Goal: Task Accomplishment & Management: Manage account settings

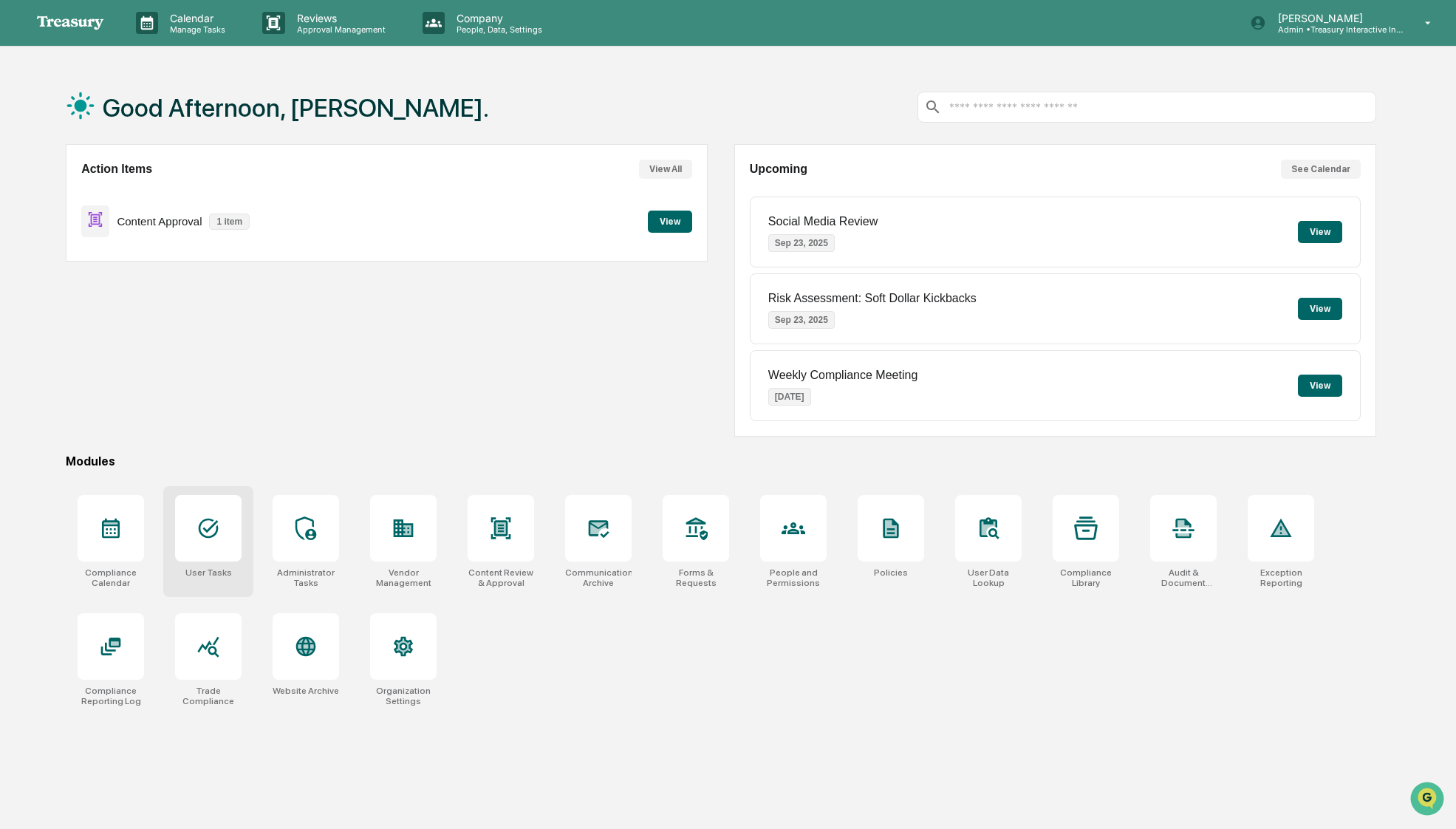
click at [202, 540] on icon at bounding box center [208, 527] width 23 height 23
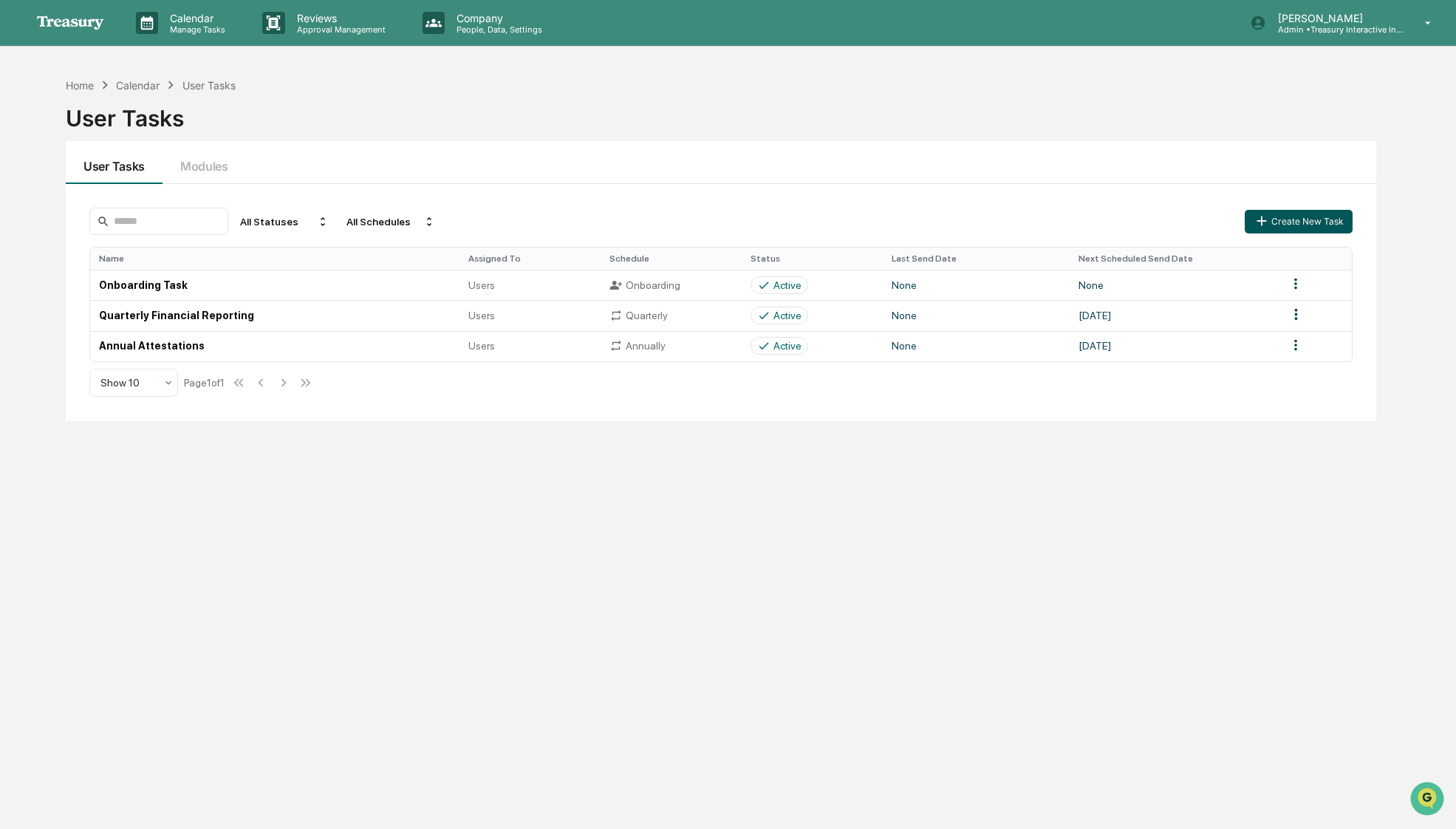
click at [1290, 213] on button "Create New Task" at bounding box center [1299, 221] width 108 height 23
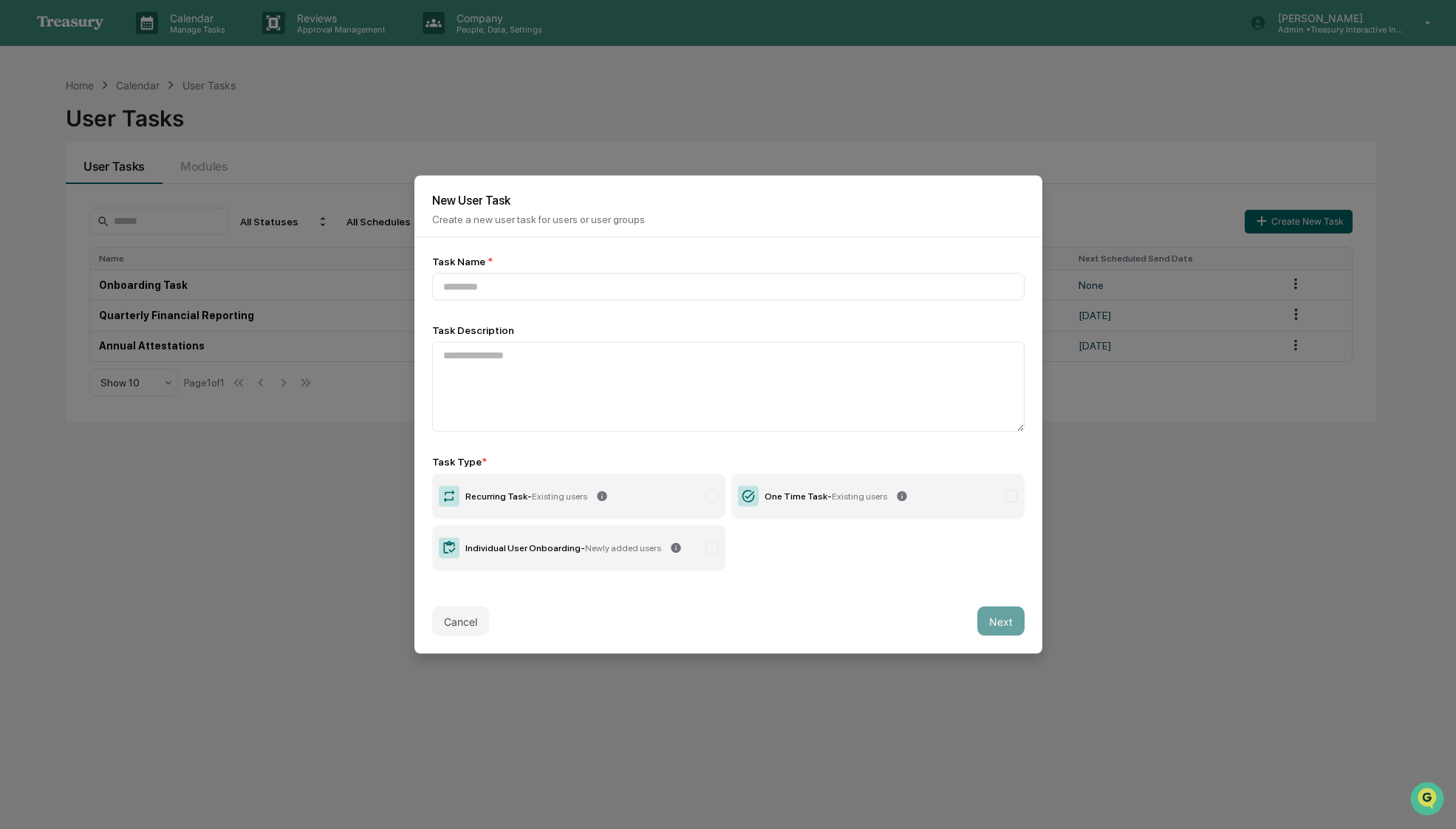
click at [507, 550] on div "Individual User Onboarding - Newly added users" at bounding box center [564, 548] width 196 height 10
click at [473, 618] on button "Cancel" at bounding box center [460, 621] width 57 height 30
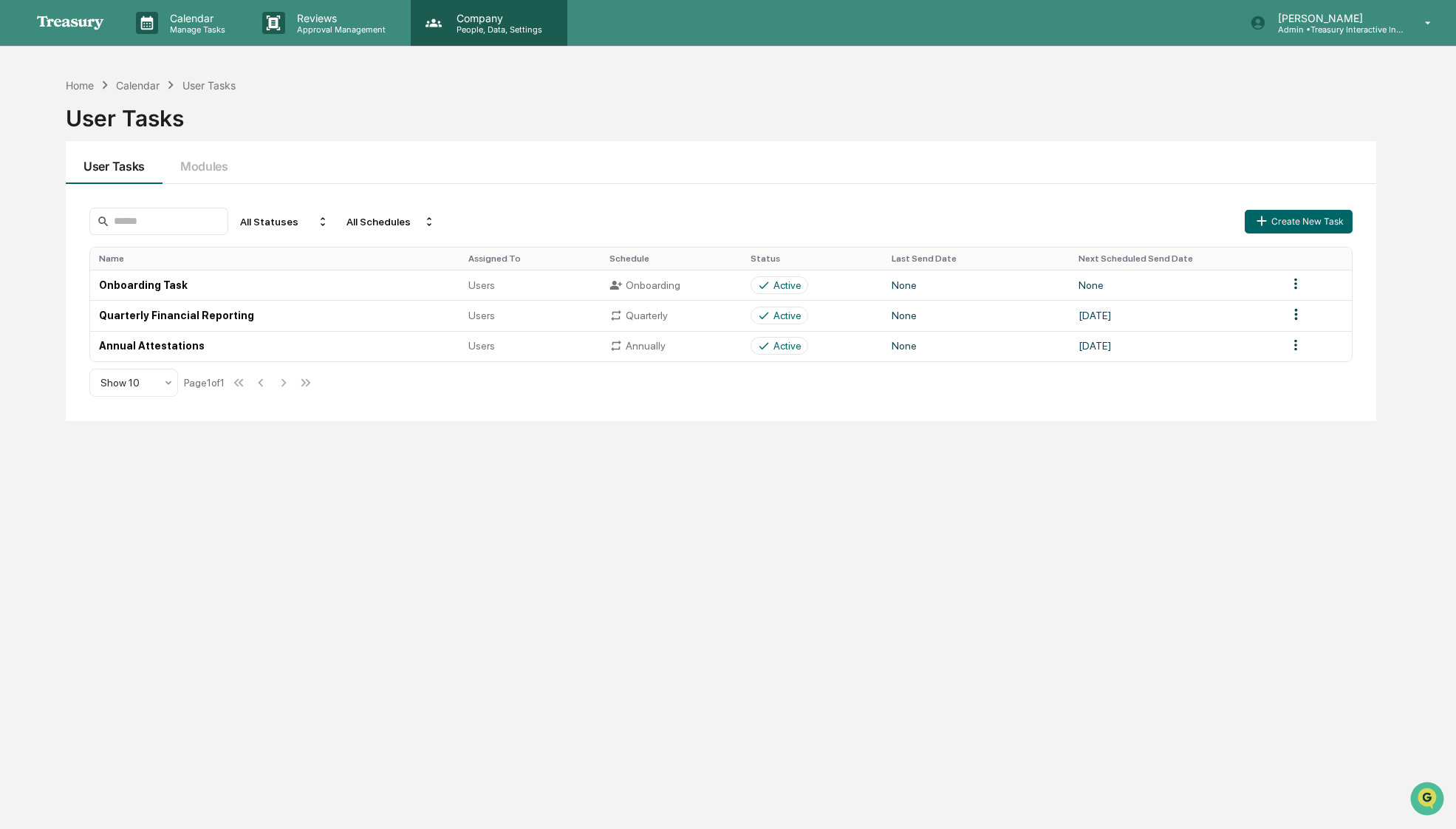
click at [512, 29] on p "People, Data, Settings" at bounding box center [497, 29] width 105 height 10
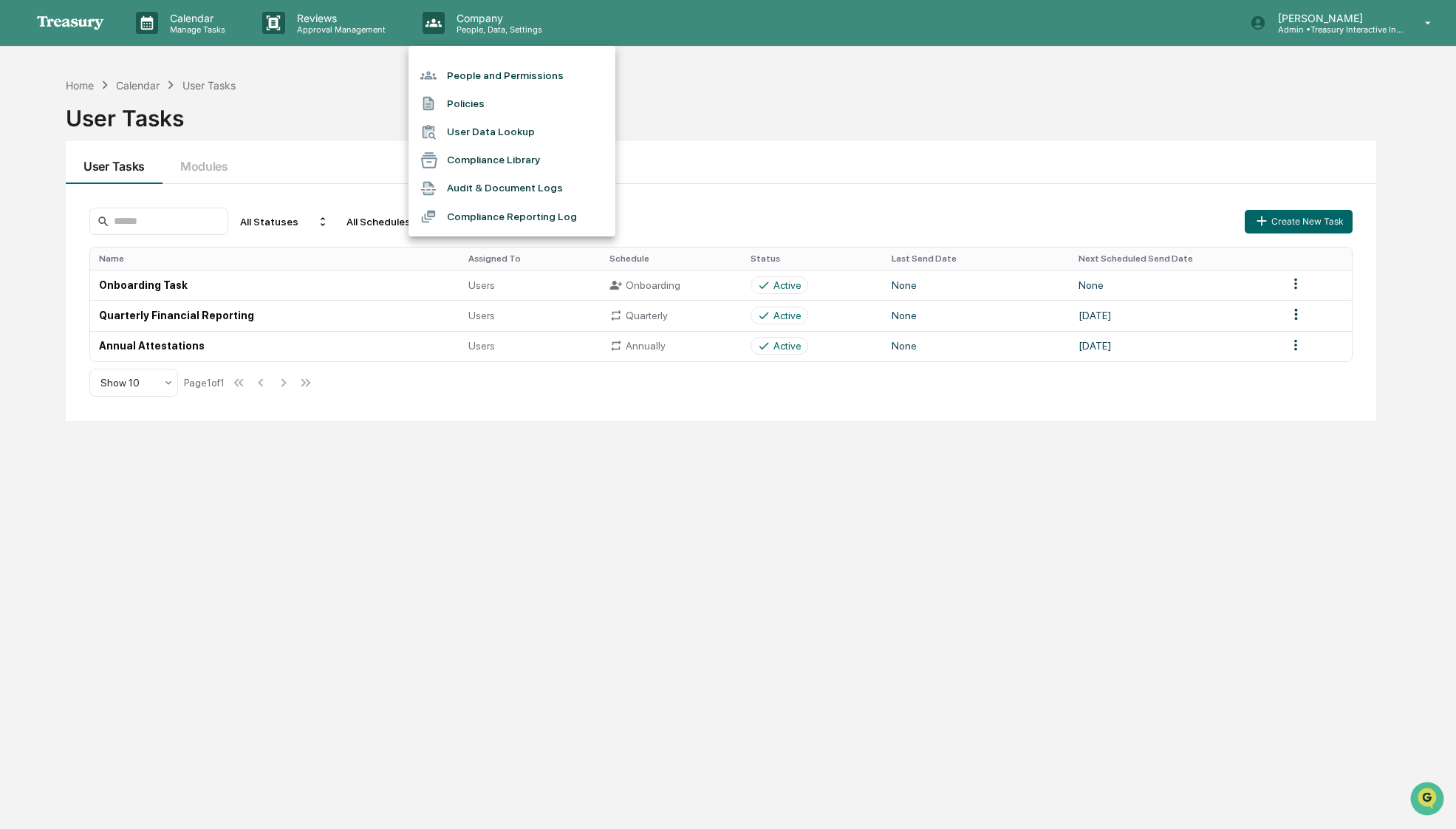
click at [326, 31] on div at bounding box center [728, 414] width 1456 height 829
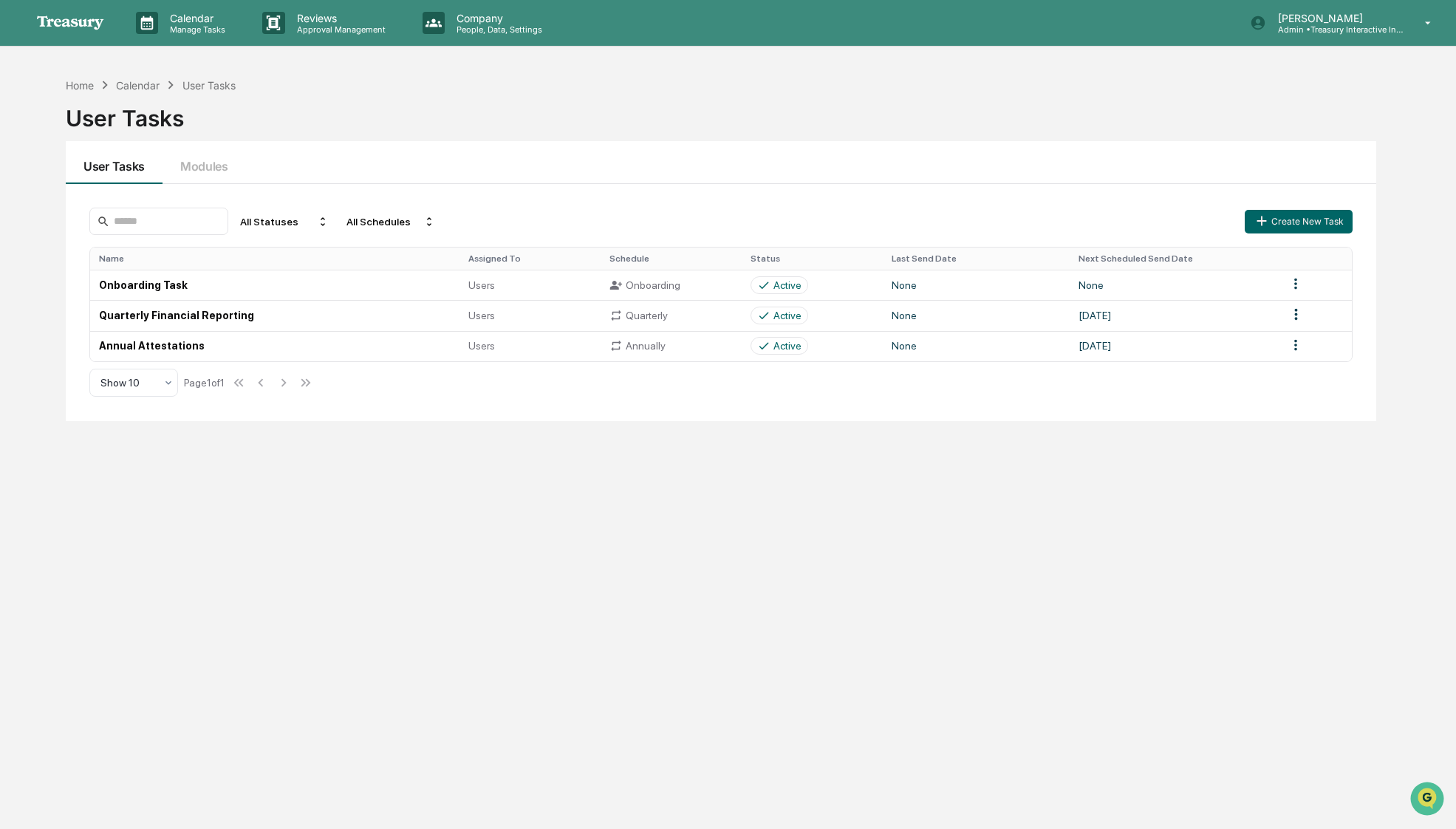
click at [309, 22] on p "Reviews" at bounding box center [339, 18] width 108 height 12
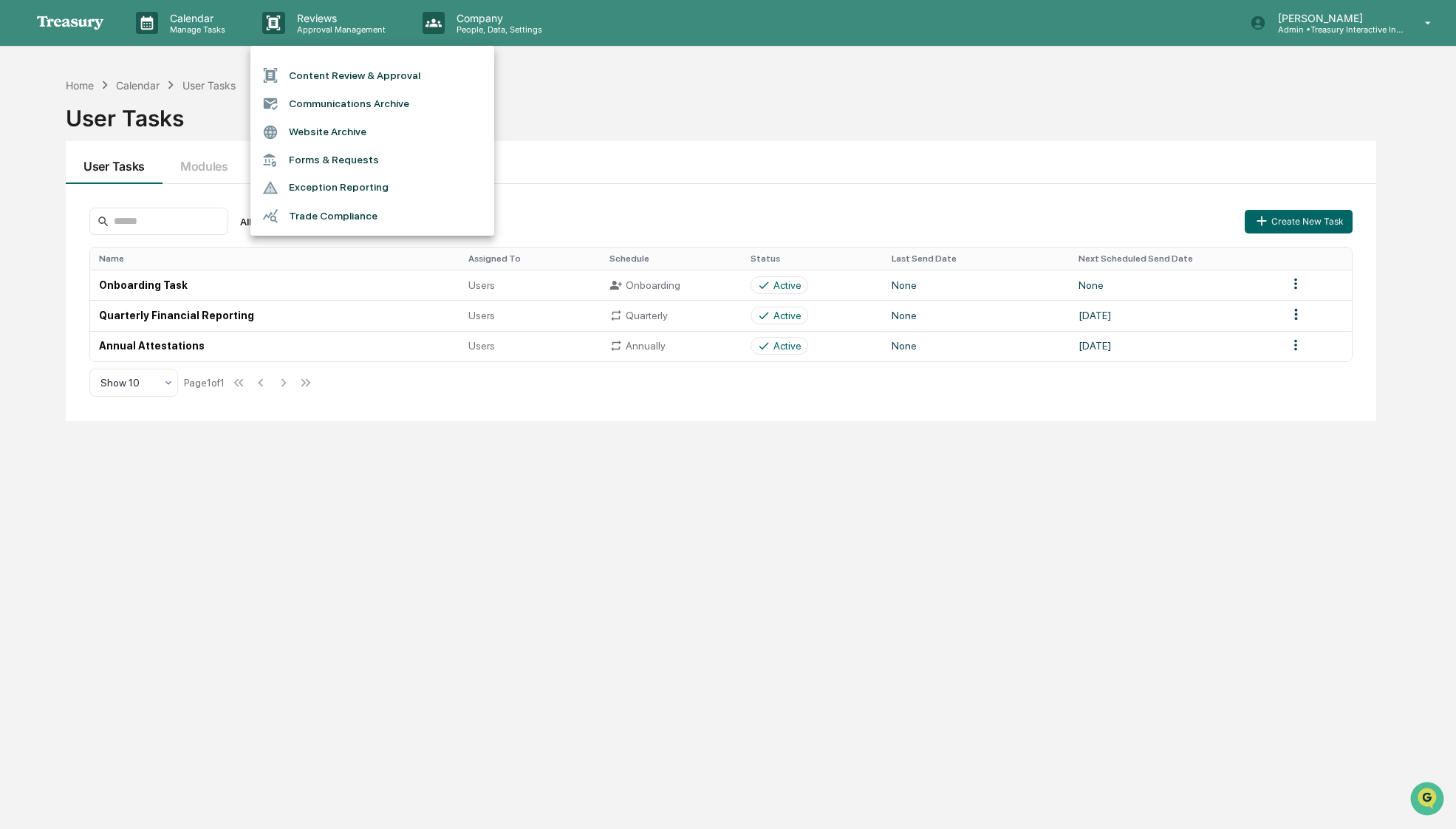
click at [202, 16] on div at bounding box center [728, 414] width 1456 height 829
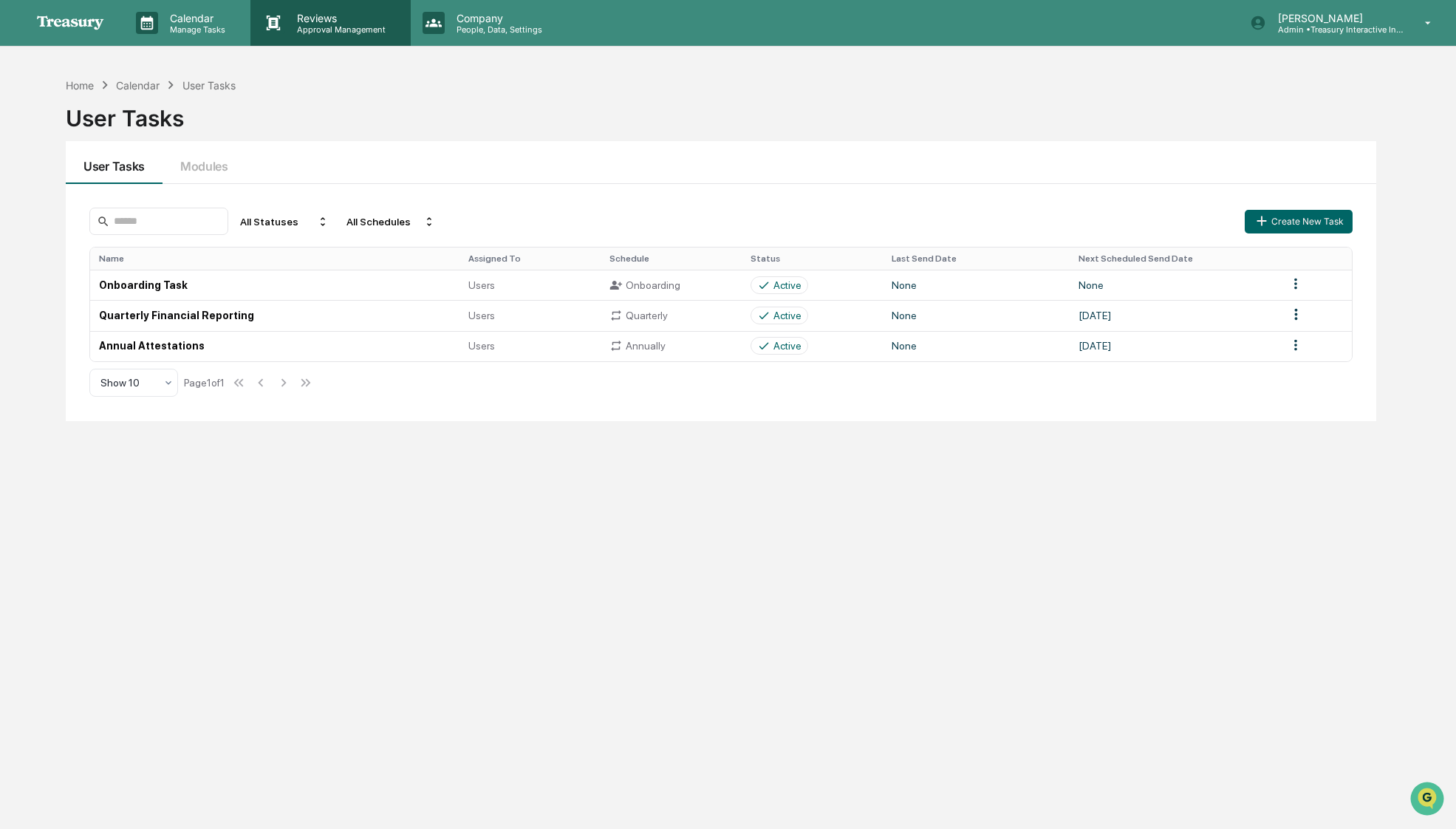
click at [347, 18] on p "Reviews" at bounding box center [339, 18] width 108 height 12
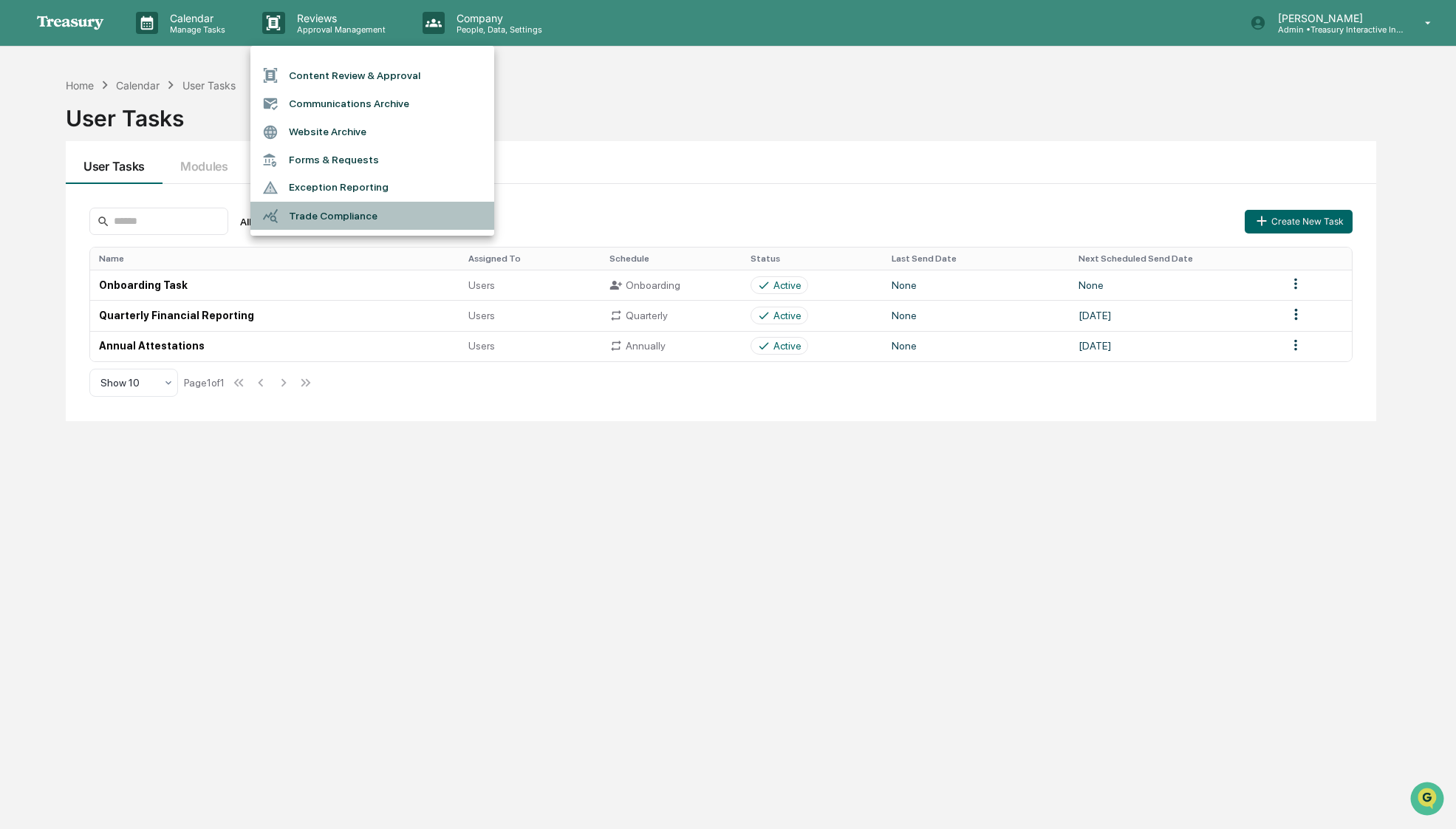
click at [331, 217] on li "Trade Compliance" at bounding box center [373, 216] width 244 height 28
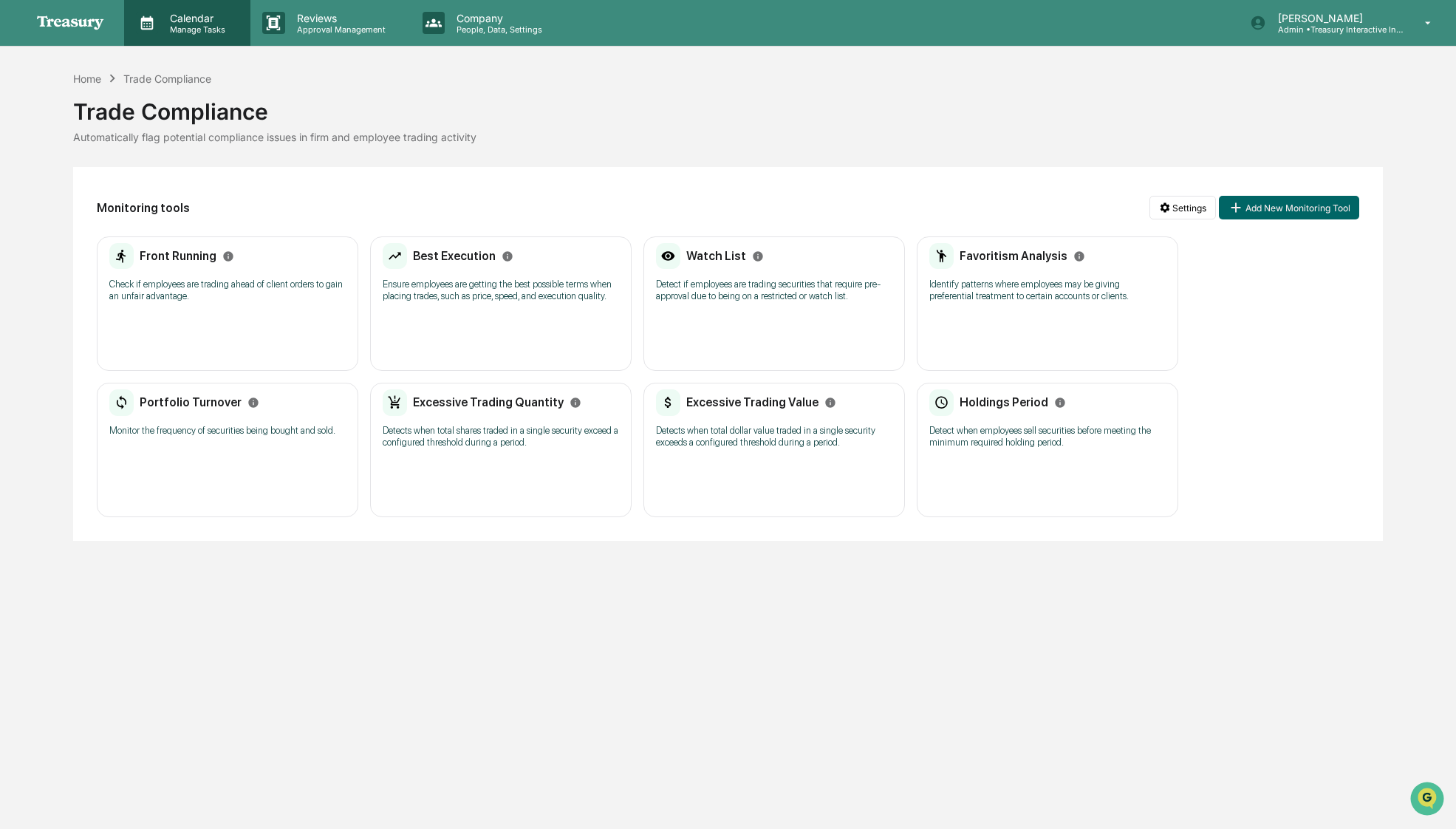
click at [193, 35] on div "Calendar Manage Tasks" at bounding box center [187, 22] width 127 height 46
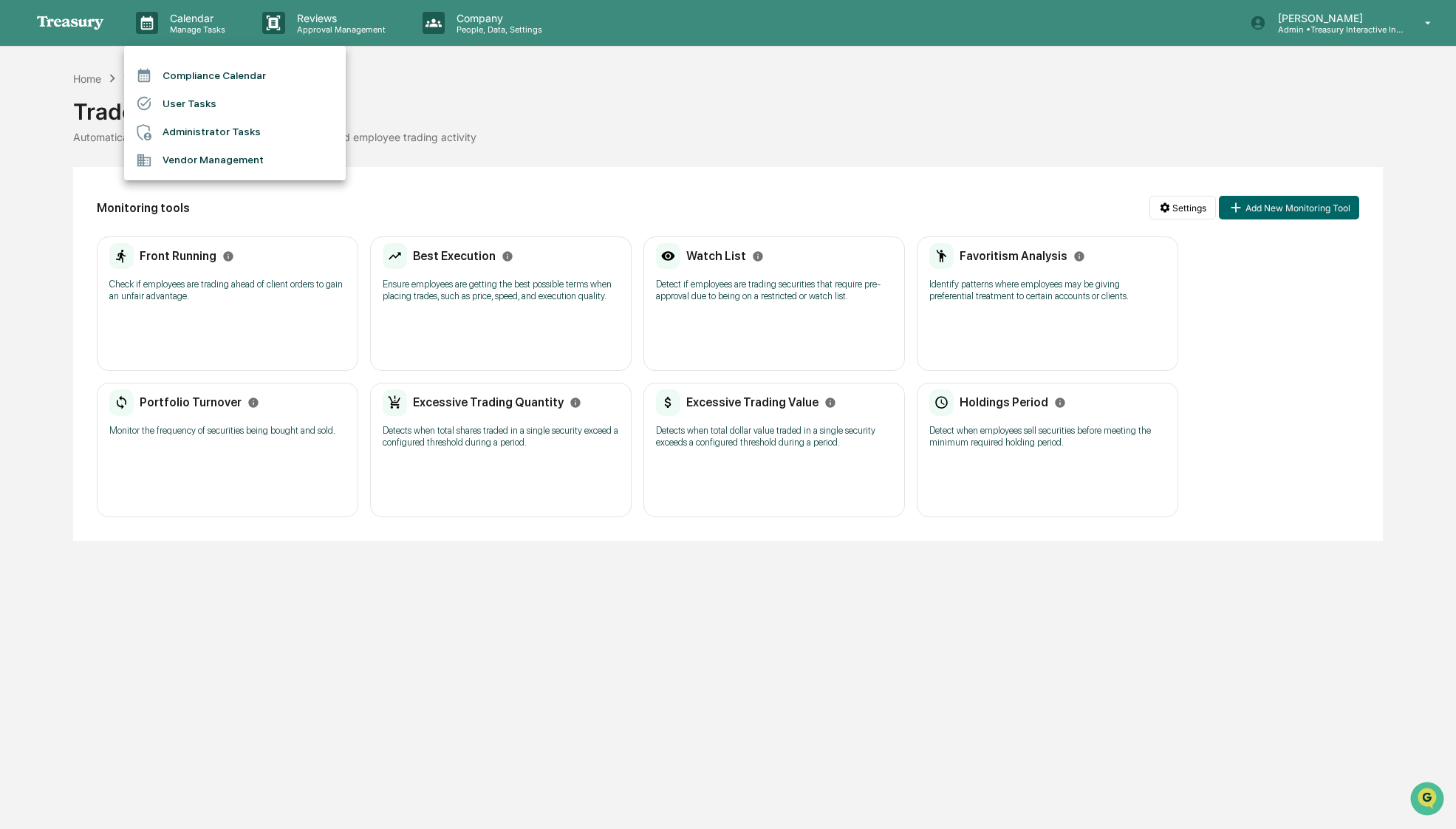
click at [225, 106] on li "User Tasks" at bounding box center [235, 103] width 222 height 28
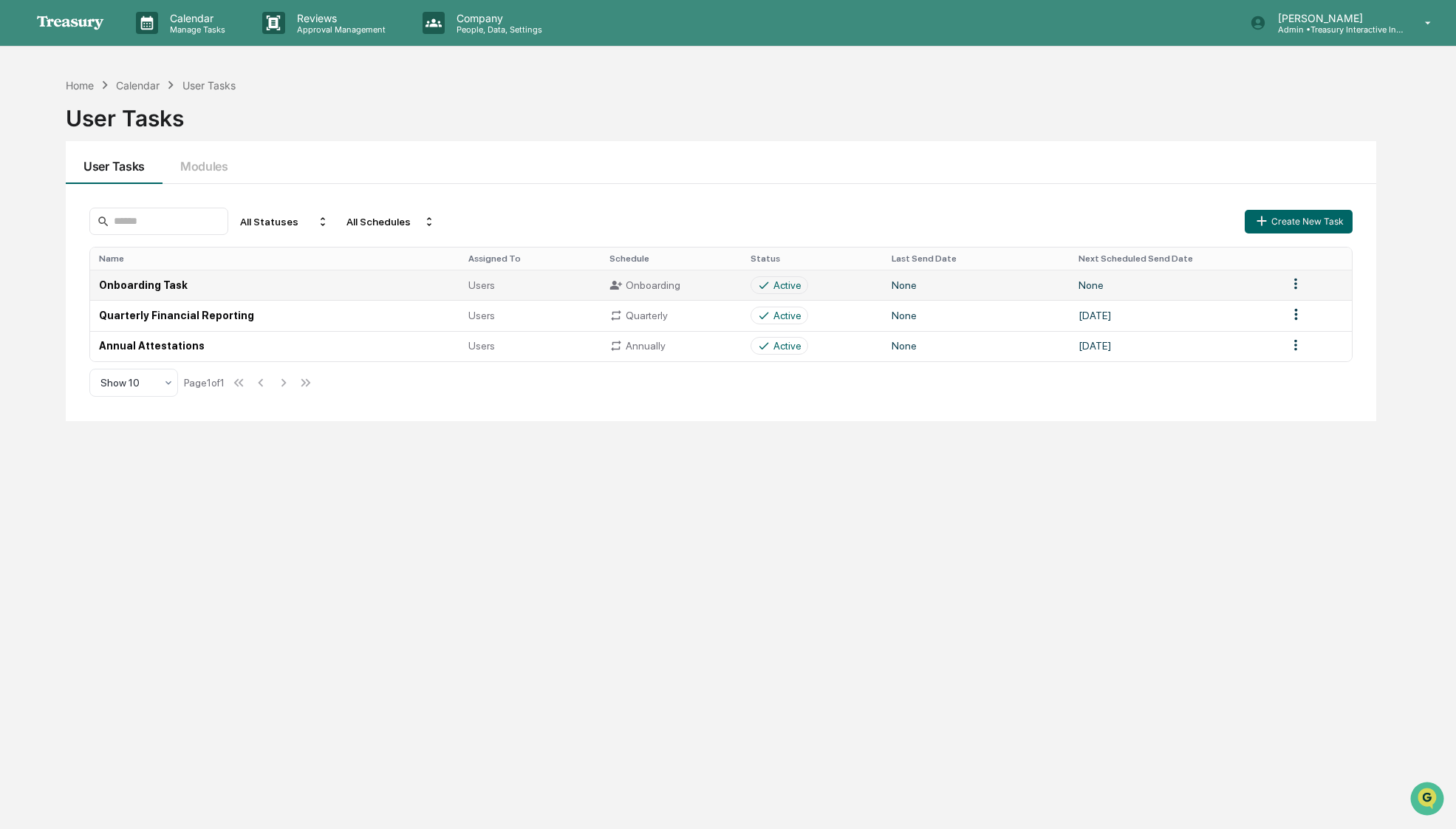
click at [170, 284] on td "Onboarding Task" at bounding box center [275, 285] width 369 height 31
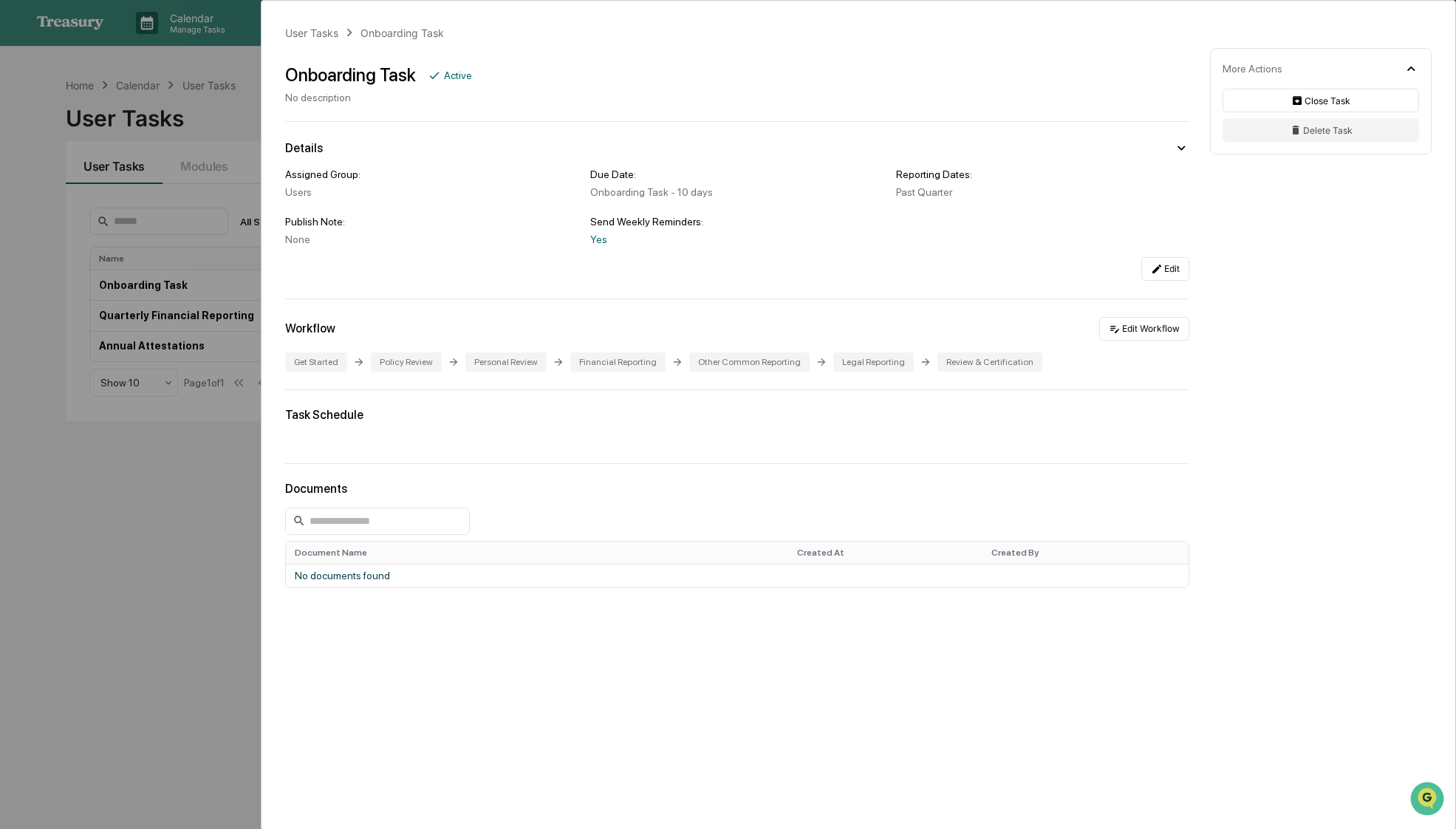
click at [140, 489] on div "User Tasks Onboarding Task Onboarding Task Active No description Details Assign…" at bounding box center [728, 414] width 1456 height 829
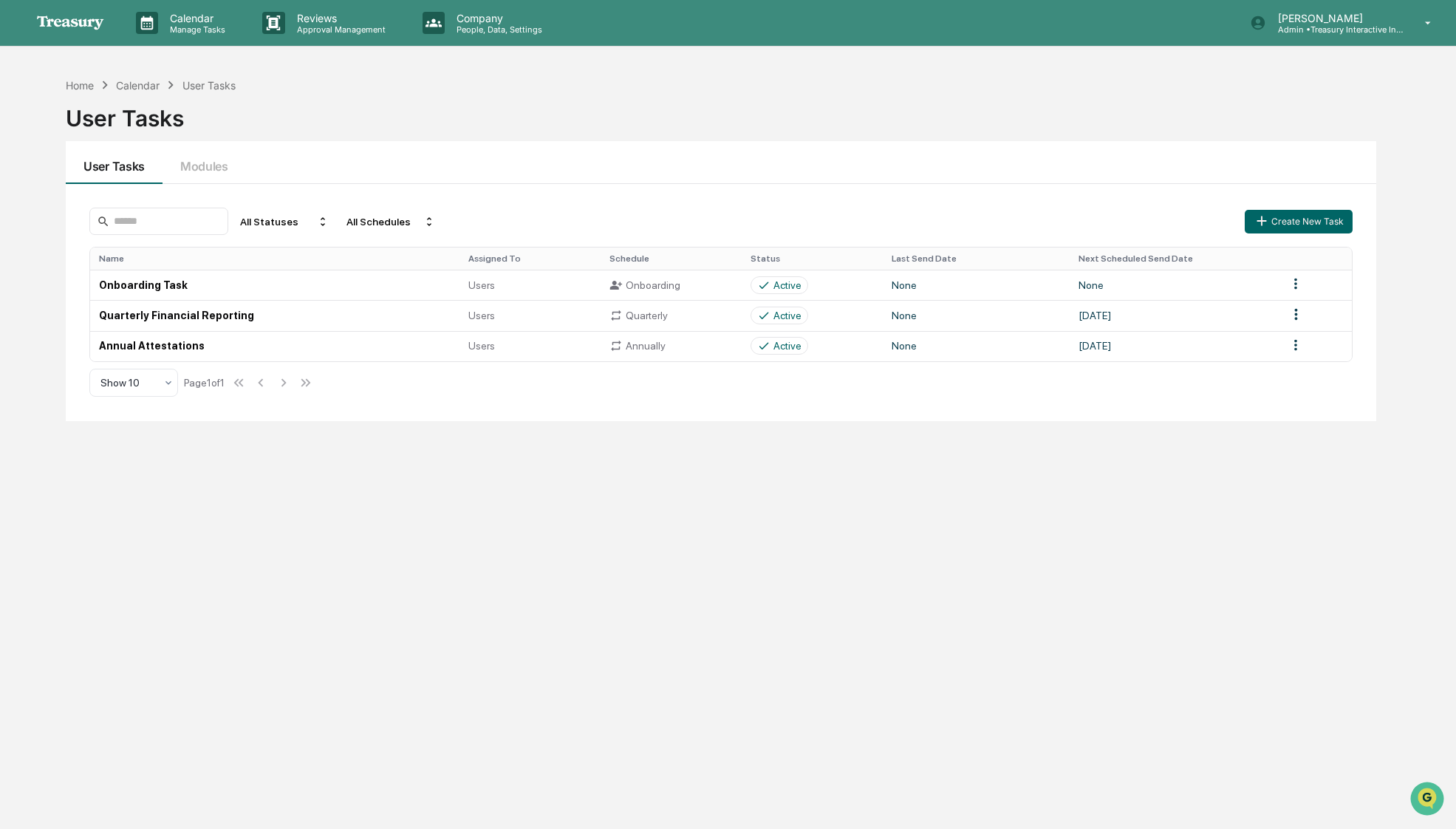
click at [84, 31] on link at bounding box center [79, 22] width 88 height 46
